Goal: Task Accomplishment & Management: Manage account settings

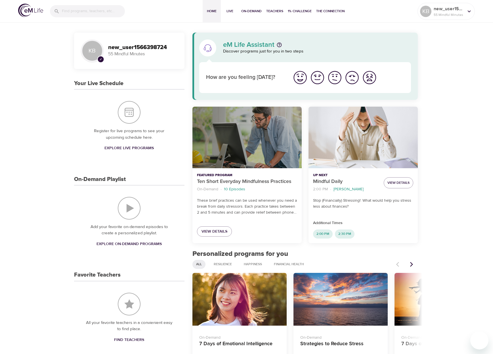
click at [249, 126] on div "Ten Short Everyday Mindfulness Practices" at bounding box center [247, 138] width 109 height 62
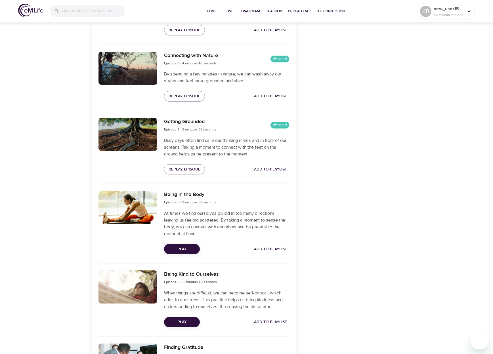
scroll to position [341, 0]
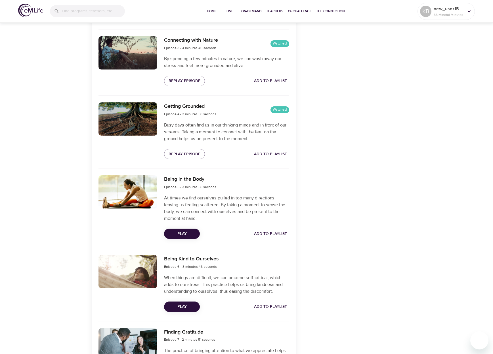
click at [187, 233] on span "Play" at bounding box center [182, 234] width 27 height 7
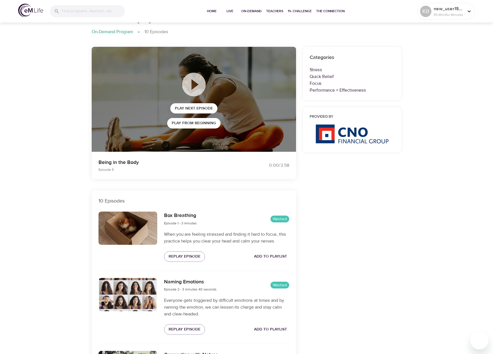
scroll to position [0, 0]
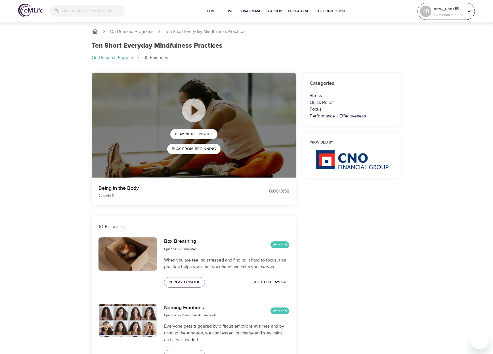
click at [452, 16] on p "55 Mindful Minutes" at bounding box center [449, 14] width 30 height 5
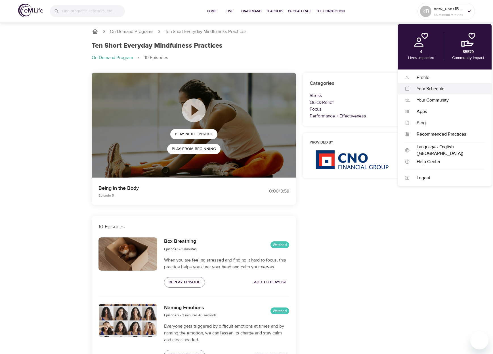
click at [432, 87] on div "Your Schedule" at bounding box center [447, 89] width 75 height 7
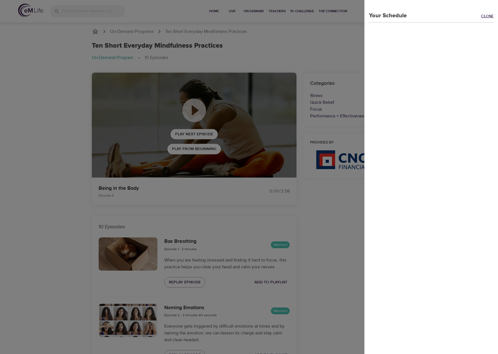
click at [484, 14] on link "Close" at bounding box center [489, 16] width 17 height 7
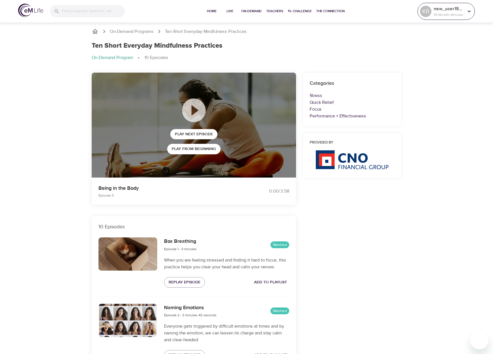
click at [443, 9] on p "new_user1566398724" at bounding box center [449, 8] width 30 height 7
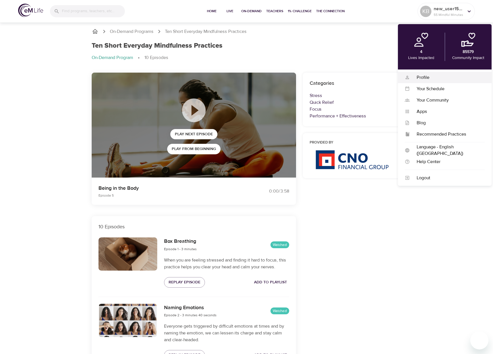
click at [430, 79] on div "Profile" at bounding box center [447, 77] width 75 height 7
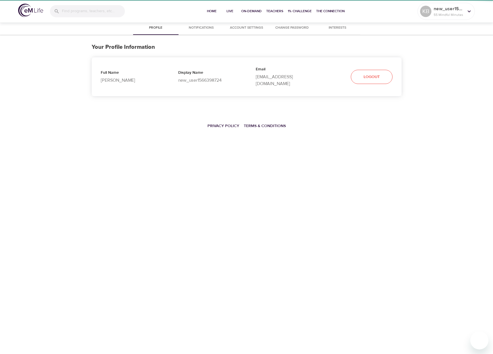
select select "10"
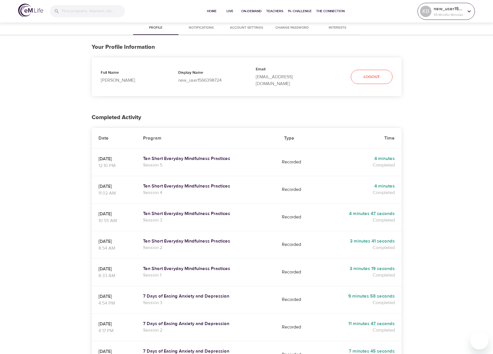
click at [432, 14] on div "KB" at bounding box center [426, 12] width 14 height 14
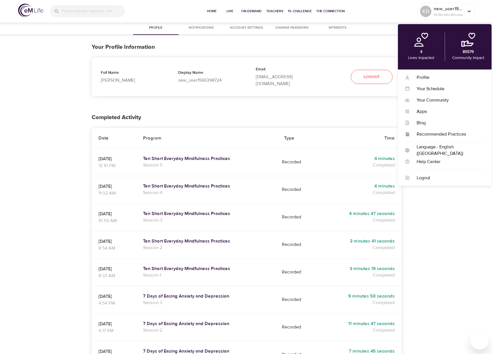
click at [136, 64] on div "Full Name [PERSON_NAME]" at bounding box center [131, 77] width 78 height 32
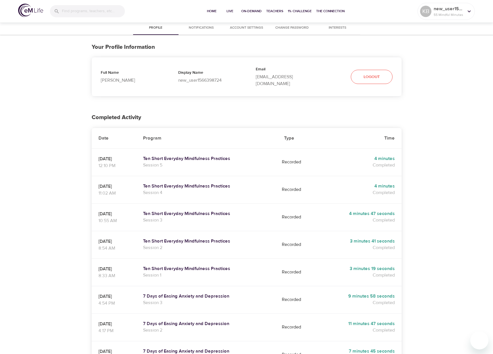
click at [106, 72] on p "Full Name" at bounding box center [130, 73] width 59 height 7
click at [111, 77] on p "[PERSON_NAME]" at bounding box center [130, 80] width 59 height 7
click at [118, 79] on p "[PERSON_NAME]" at bounding box center [130, 80] width 59 height 7
click at [158, 28] on span "Profile" at bounding box center [156, 28] width 39 height 6
click at [206, 28] on span "Notifications" at bounding box center [201, 28] width 39 height 6
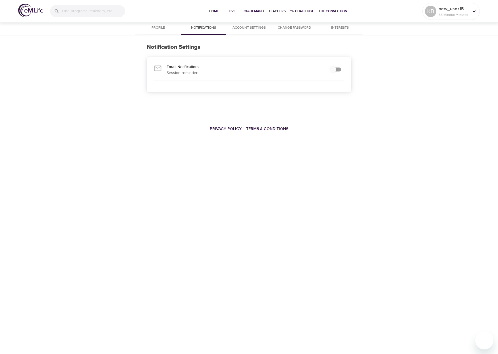
checkbox input "true"
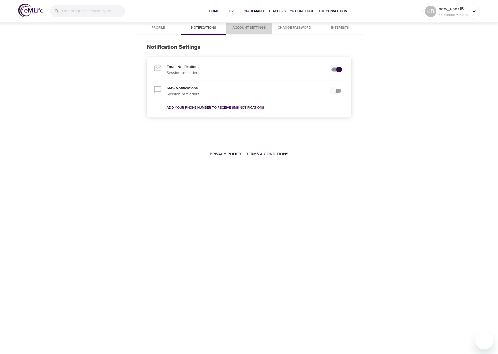
click at [246, 28] on span "Account Settings" at bounding box center [249, 28] width 39 height 6
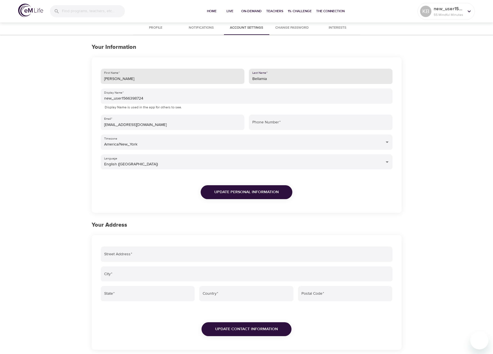
drag, startPoint x: 277, startPoint y: 76, endPoint x: 240, endPoint y: 78, distance: 37.0
click at [240, 78] on div "First Name   * [PERSON_NAME] Last Name   * Bellamia Display Name   * new_user15…" at bounding box center [247, 138] width 297 height 144
type input "[PERSON_NAME]"
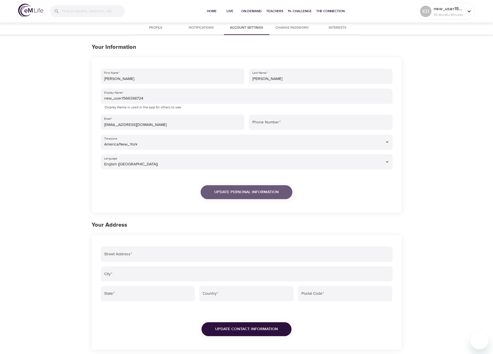
click at [251, 193] on span "Update Personal Information" at bounding box center [246, 192] width 64 height 7
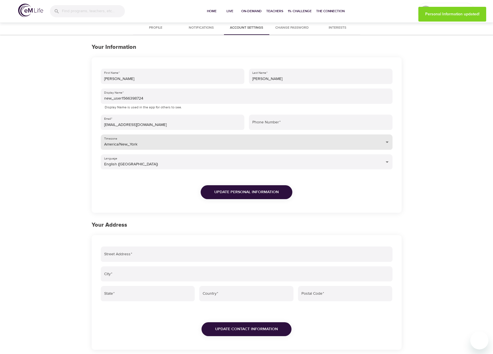
click at [188, 146] on body "Home Live On-Demand Teachers 1% Challenge The Connection KB new_user1566398724 …" at bounding box center [246, 211] width 493 height 423
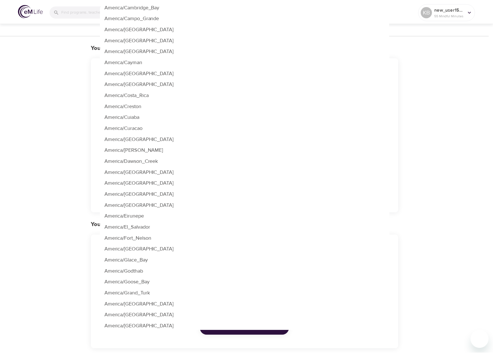
scroll to position [875, 0]
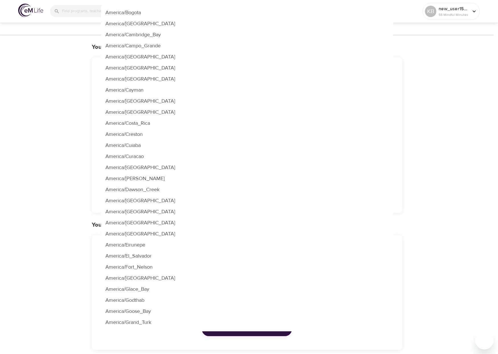
click at [183, 104] on li "America/[GEOGRAPHIC_DATA]" at bounding box center [247, 101] width 292 height 11
type input "America/[GEOGRAPHIC_DATA]"
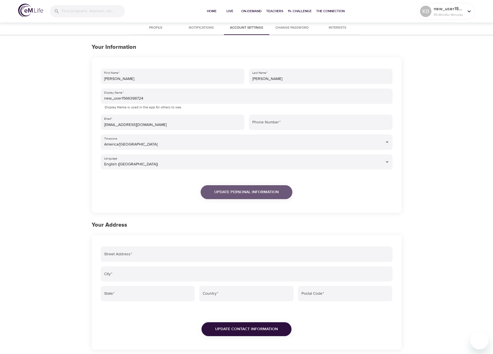
click at [218, 195] on span "Update Personal Information" at bounding box center [246, 192] width 64 height 7
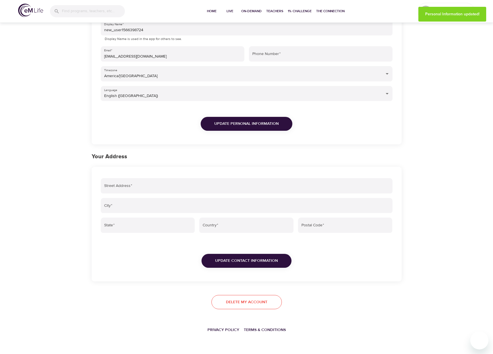
scroll to position [0, 0]
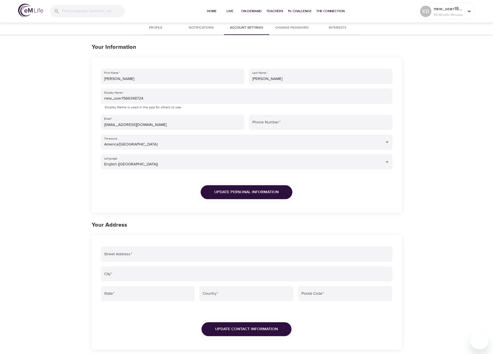
click at [335, 26] on span "Interests" at bounding box center [337, 28] width 39 height 6
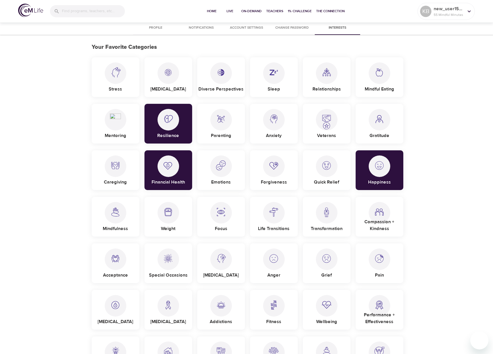
click at [151, 25] on span "Profile" at bounding box center [156, 28] width 39 height 6
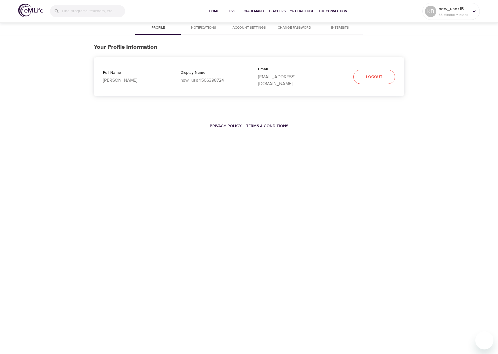
select select "10"
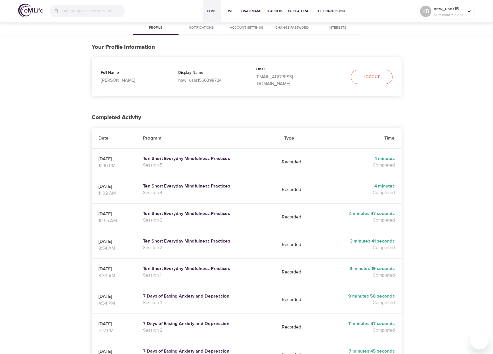
click at [205, 11] on span "Home" at bounding box center [212, 11] width 14 height 6
